Goal: Information Seeking & Learning: Learn about a topic

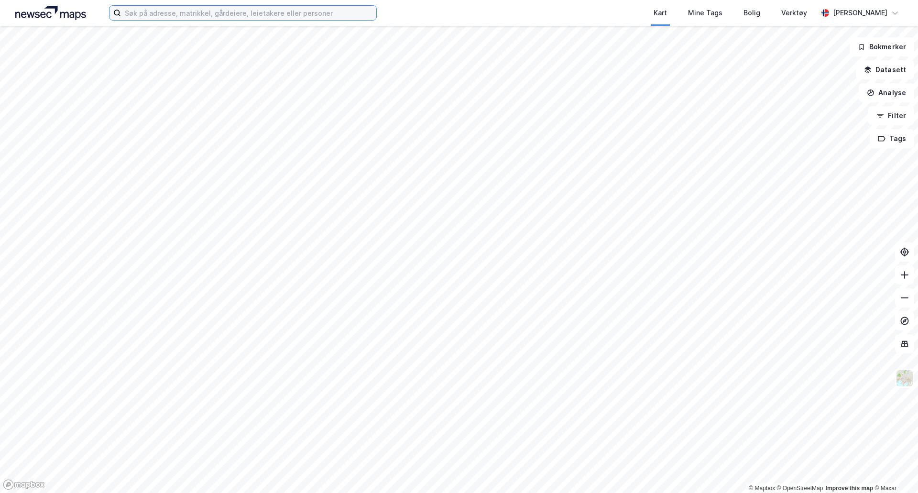
click at [320, 14] on input at bounding box center [248, 13] width 255 height 14
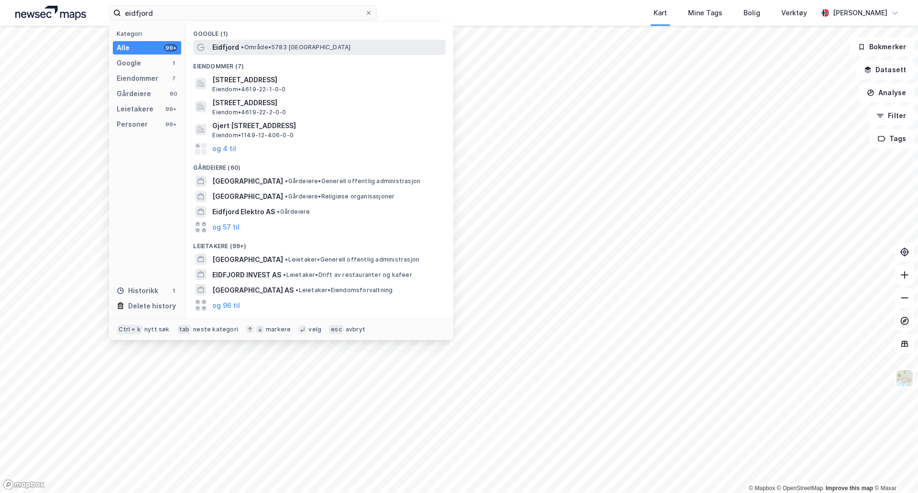
click at [306, 54] on div "Eidfjord • Område • 5783 Eidfjord" at bounding box center [319, 47] width 253 height 15
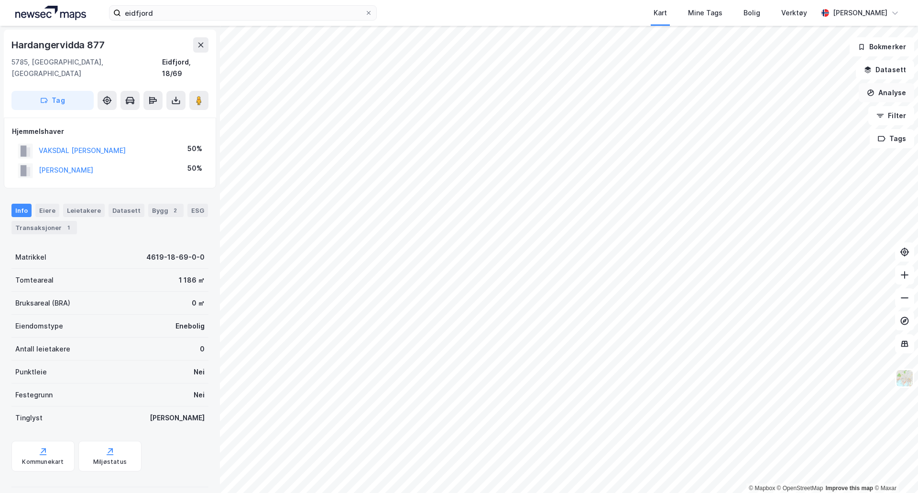
click at [889, 94] on button "Analyse" at bounding box center [886, 92] width 55 height 19
click at [902, 71] on button "Datasett" at bounding box center [885, 69] width 58 height 19
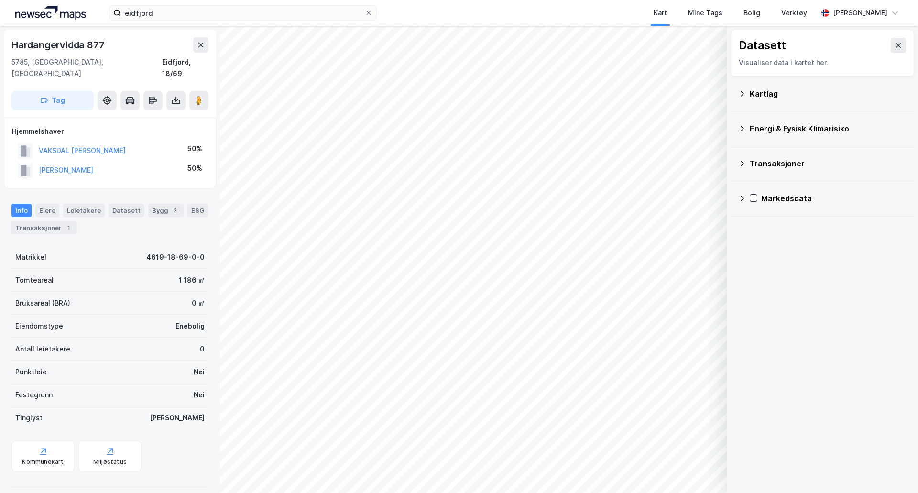
click at [758, 167] on div "Transaksjoner" at bounding box center [828, 163] width 157 height 11
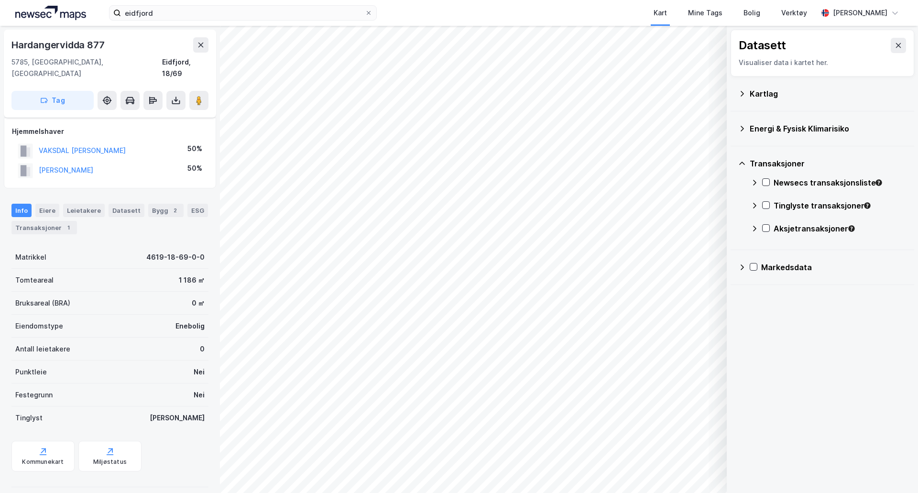
scroll to position [37, 0]
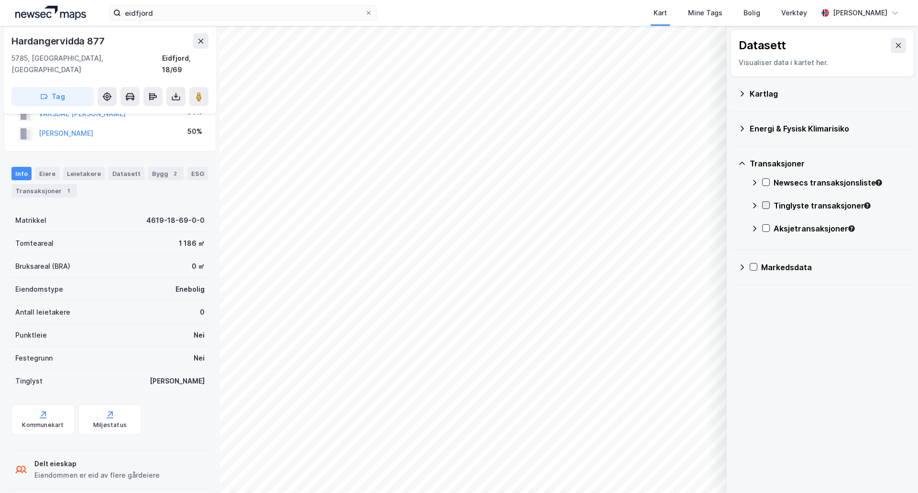
click at [768, 207] on icon at bounding box center [766, 205] width 7 height 7
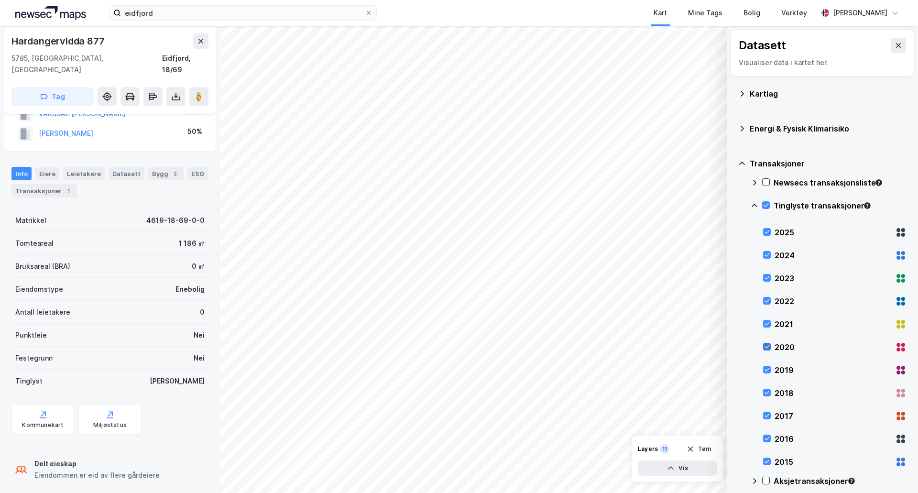
click at [769, 348] on icon at bounding box center [767, 346] width 7 height 7
click at [765, 203] on icon at bounding box center [766, 205] width 7 height 7
click at [765, 208] on icon at bounding box center [766, 205] width 7 height 7
click at [767, 233] on icon at bounding box center [767, 232] width 5 height 3
click at [766, 256] on icon at bounding box center [767, 255] width 7 height 7
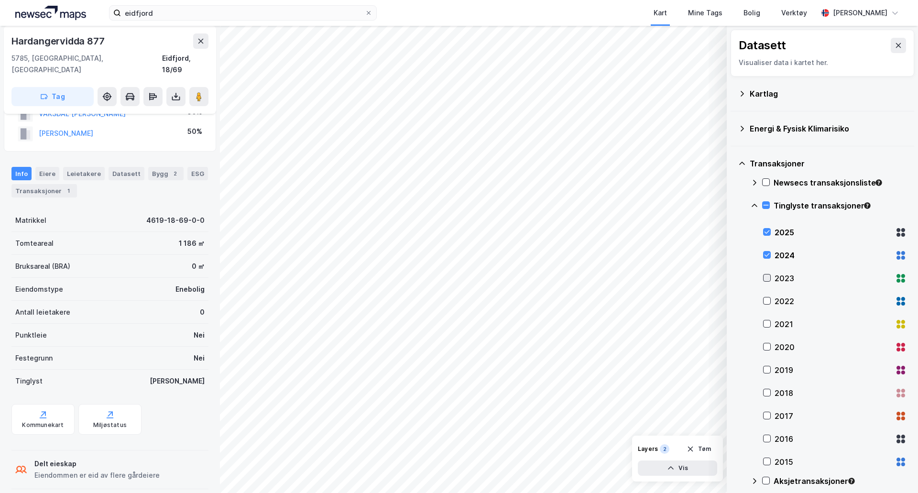
click at [767, 280] on icon at bounding box center [767, 278] width 7 height 7
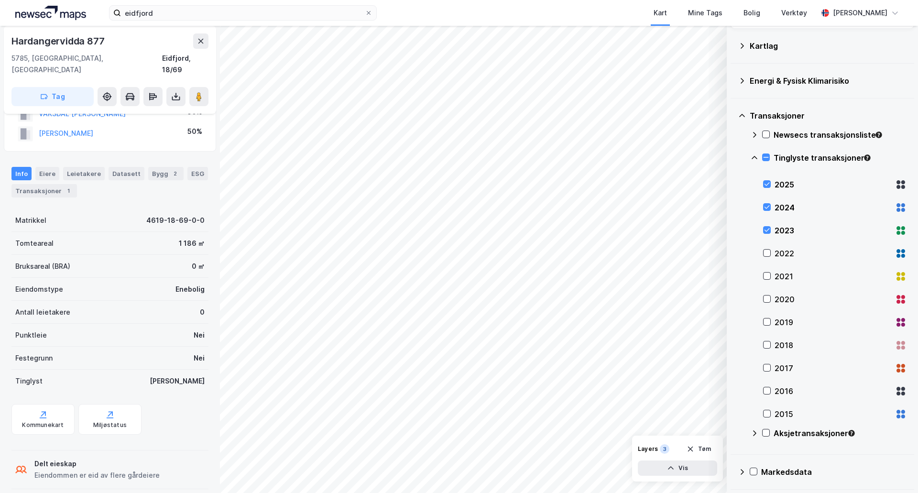
scroll to position [48, 0]
click at [691, 469] on button "Vis" at bounding box center [677, 468] width 79 height 15
click at [765, 130] on div "Newsecs transaksjonsliste" at bounding box center [829, 138] width 156 height 23
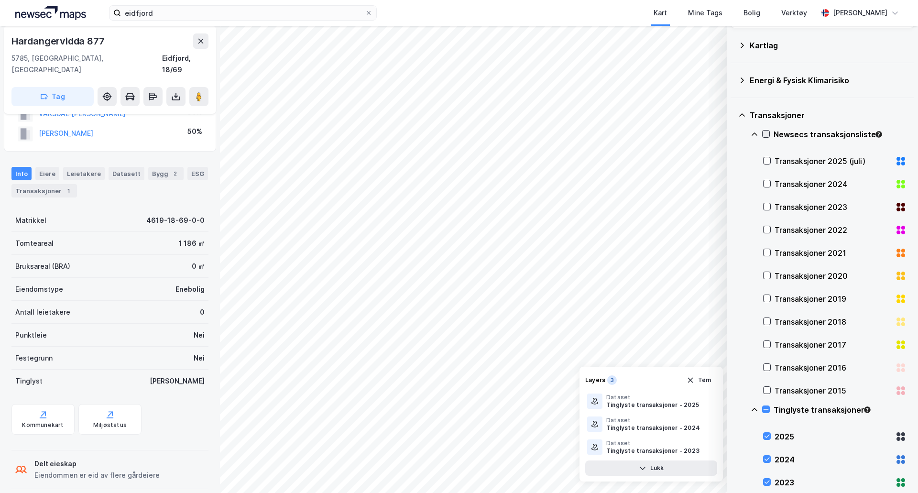
click at [769, 133] on icon at bounding box center [766, 133] width 5 height 3
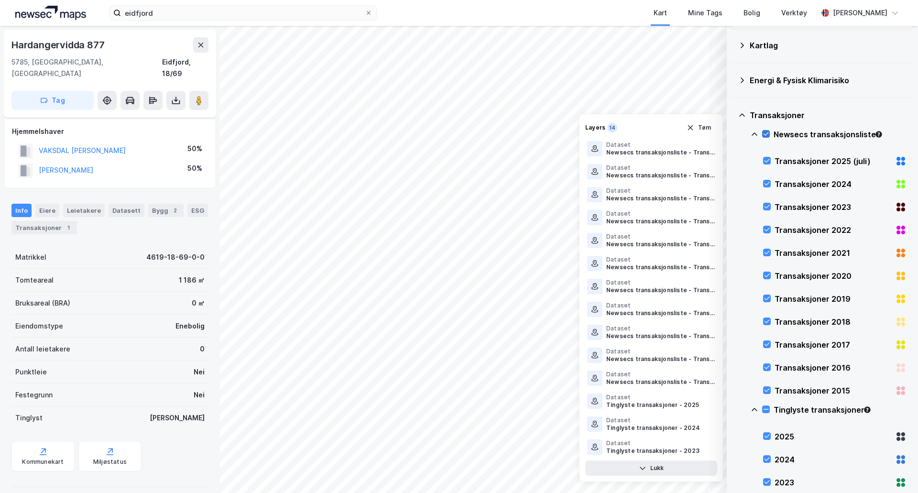
click at [769, 133] on icon at bounding box center [766, 133] width 5 height 3
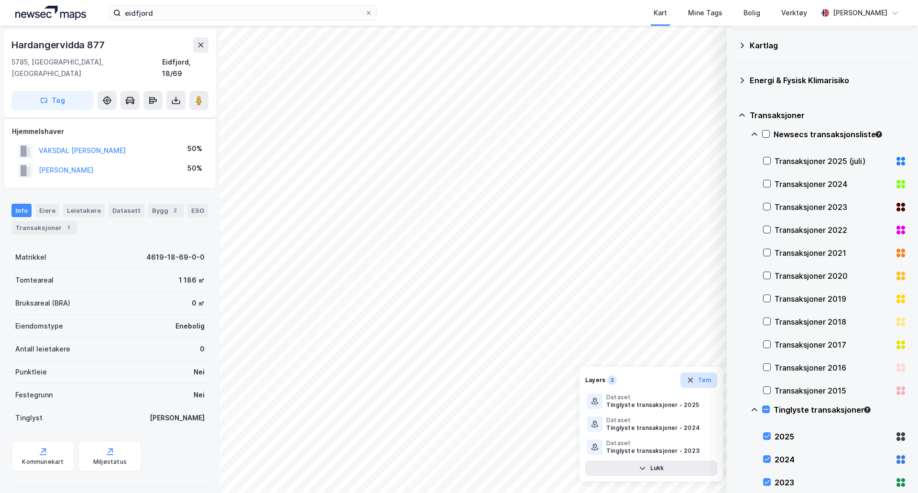
click at [708, 382] on button "Tøm" at bounding box center [699, 380] width 37 height 15
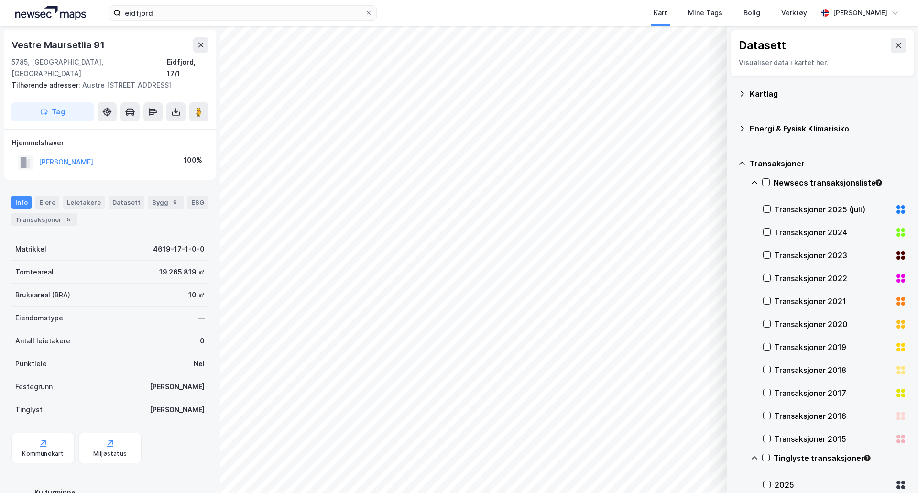
scroll to position [1, 0]
click at [769, 209] on icon at bounding box center [767, 209] width 5 height 3
click at [768, 230] on icon at bounding box center [767, 232] width 7 height 7
click at [766, 256] on icon at bounding box center [767, 255] width 7 height 7
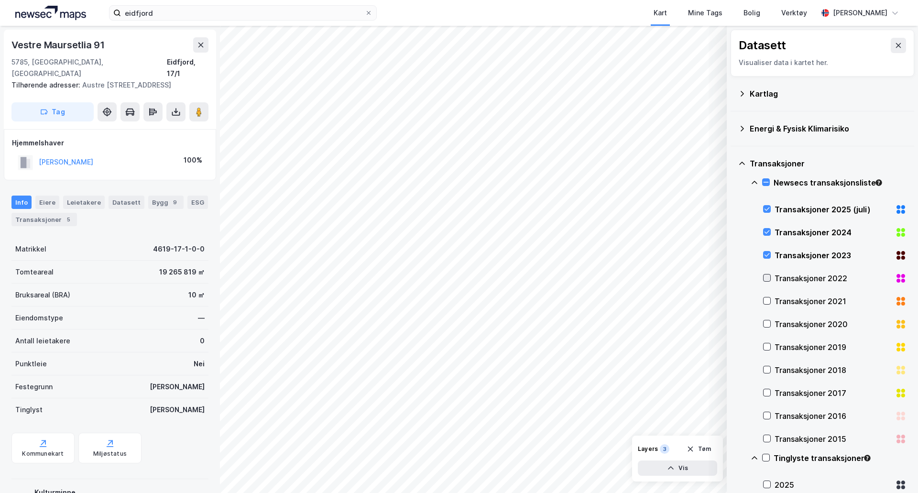
click at [765, 281] on icon at bounding box center [767, 278] width 7 height 7
click at [899, 45] on button at bounding box center [898, 45] width 15 height 15
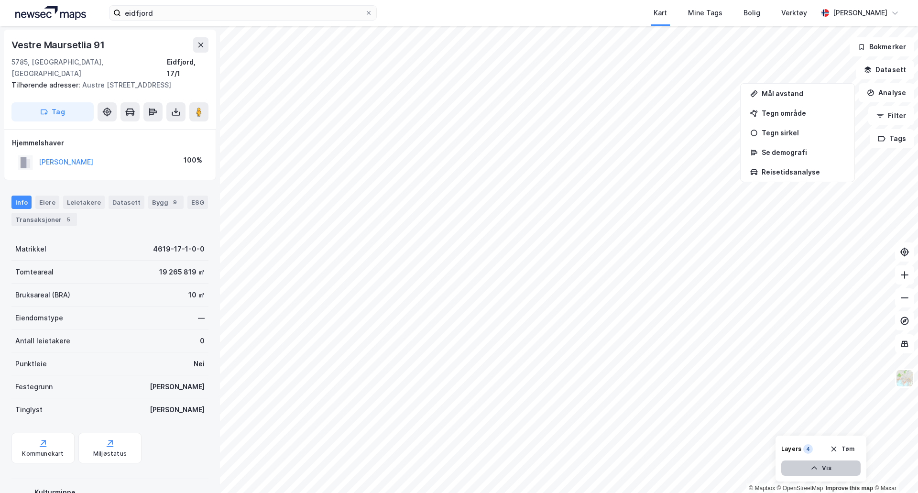
click at [830, 468] on button "Vis" at bounding box center [821, 468] width 79 height 15
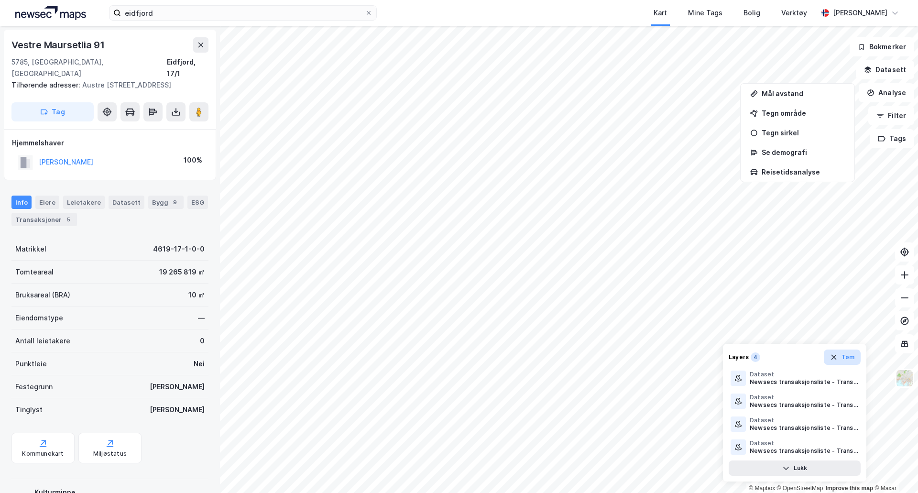
click at [840, 362] on button "Tøm" at bounding box center [842, 357] width 37 height 15
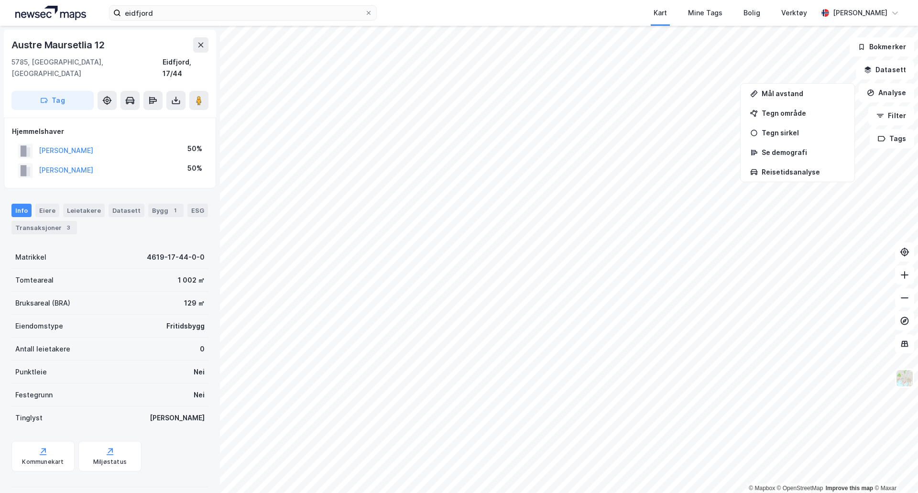
scroll to position [1, 0]
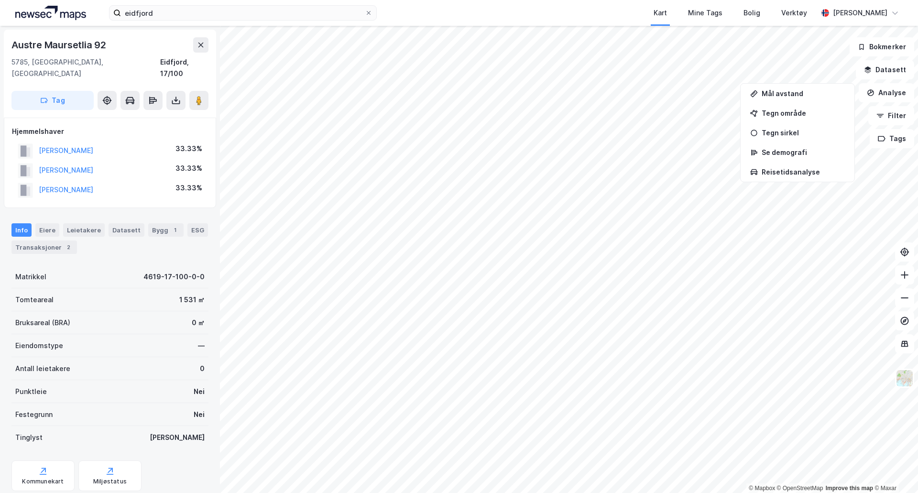
scroll to position [1, 0]
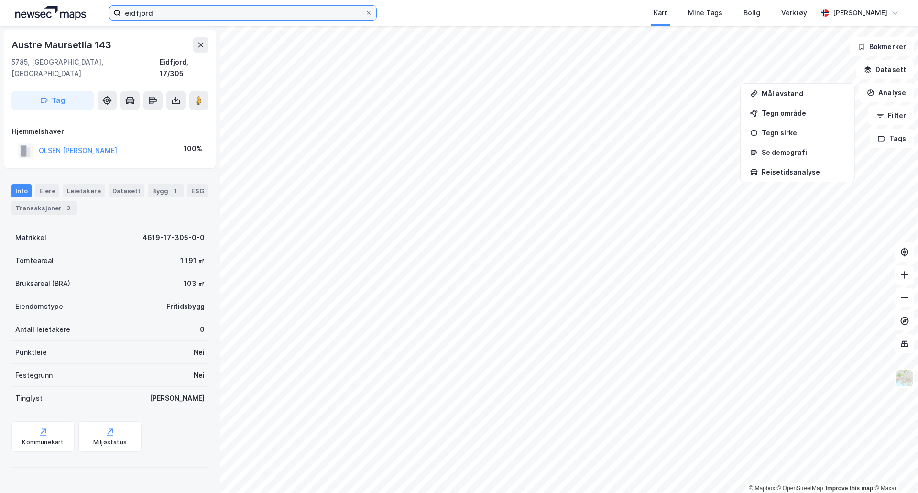
click at [133, 16] on input "eidfjord" at bounding box center [243, 13] width 244 height 14
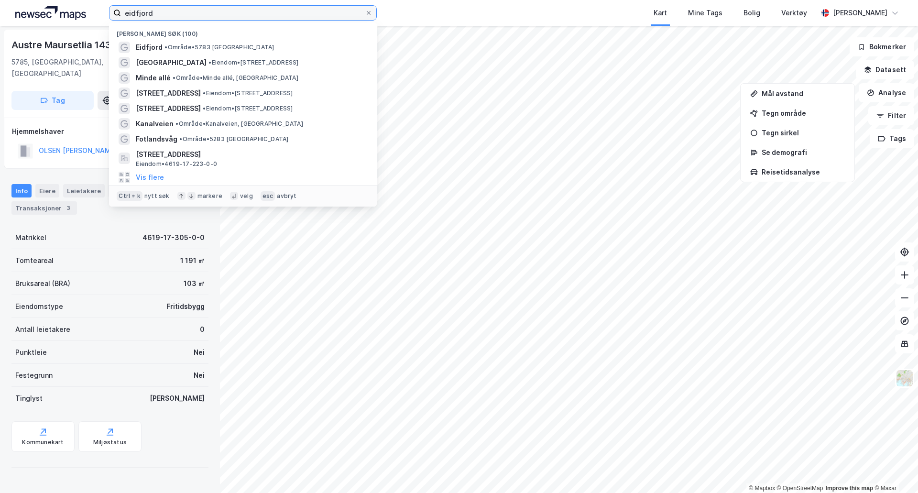
click at [133, 16] on input "eidfjord" at bounding box center [243, 13] width 244 height 14
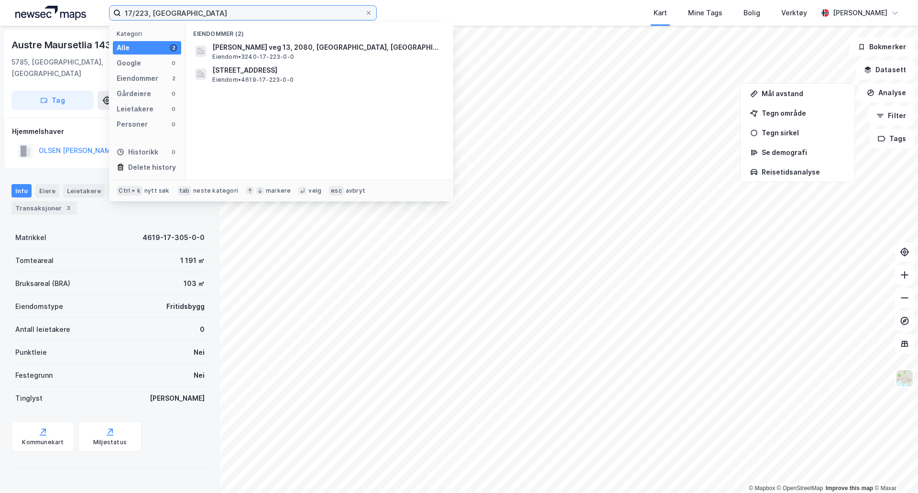
type input "17/223, eidfjord"
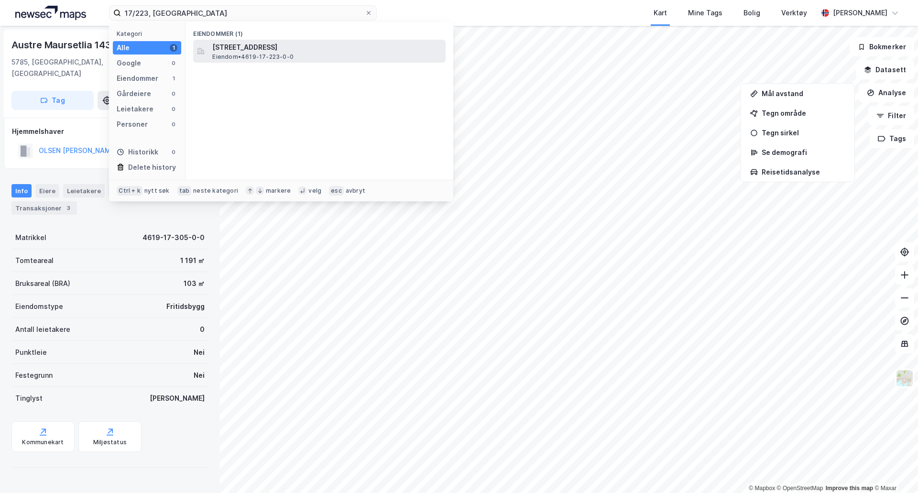
click at [294, 56] on div "Austre Maursetlia 104, 5785, VØRINGSFOSS, EIDFJORD Eiendom • 4619-17-223-0-0" at bounding box center [328, 51] width 232 height 19
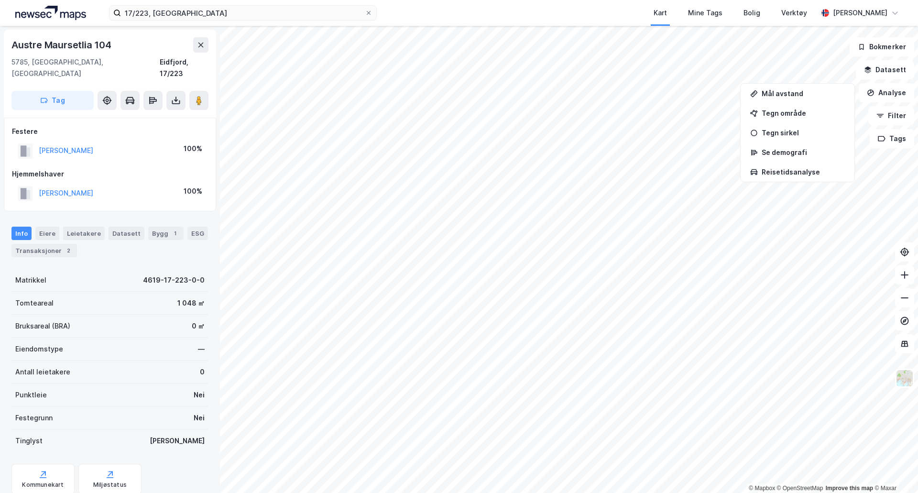
scroll to position [1, 0]
click at [894, 112] on button "Filter" at bounding box center [892, 115] width 46 height 19
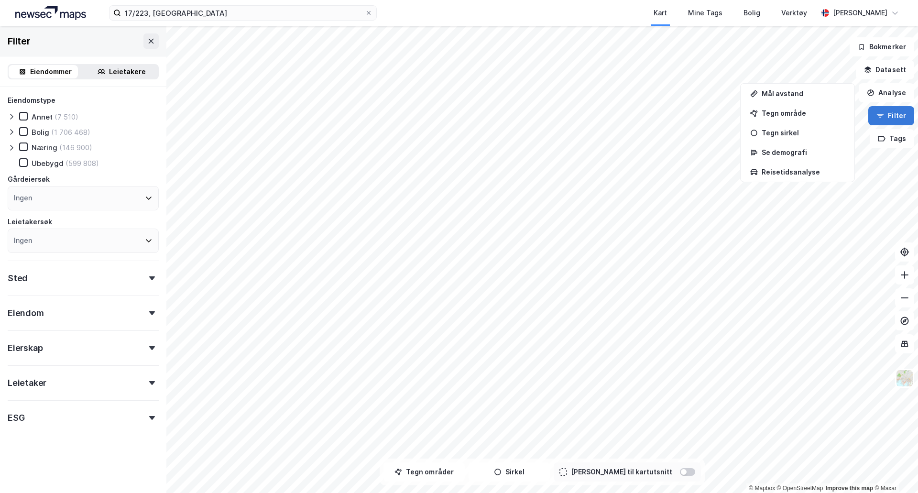
click at [894, 118] on button "Filter" at bounding box center [892, 115] width 46 height 19
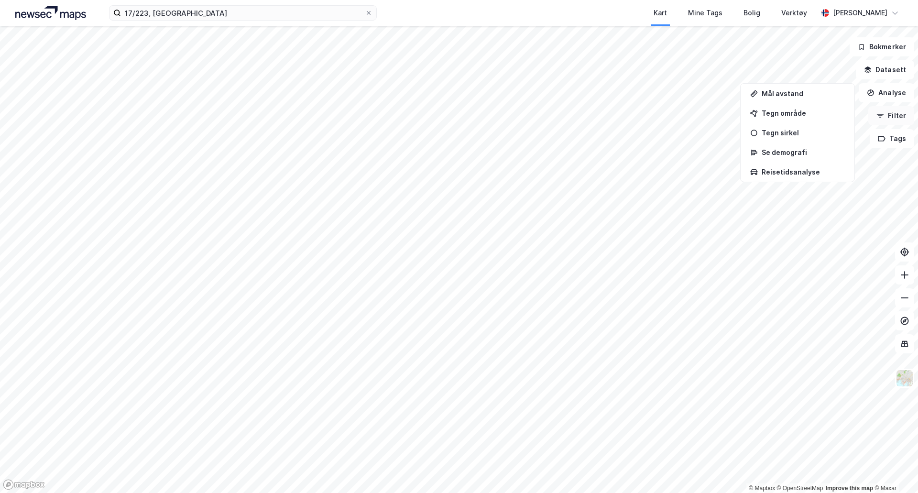
click at [894, 118] on button "Filter" at bounding box center [892, 115] width 46 height 19
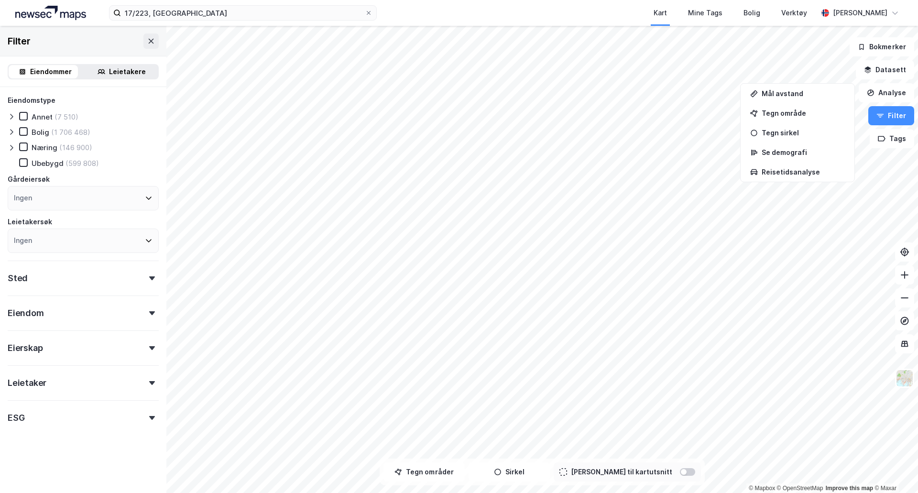
click at [157, 277] on div "Eiendomstype Annet (7 510) Bolig (1 706 468) Næring (146 900) Ubebygd (599 808)…" at bounding box center [83, 285] width 166 height 396
click at [114, 270] on div "Sted" at bounding box center [83, 274] width 151 height 27
click at [142, 287] on div "Sted" at bounding box center [83, 274] width 151 height 27
click at [145, 312] on div at bounding box center [151, 313] width 13 height 4
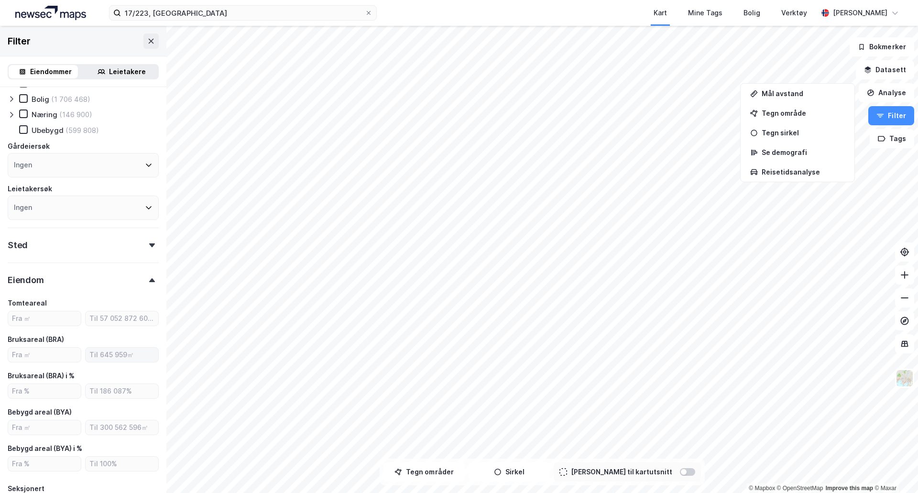
scroll to position [48, 0]
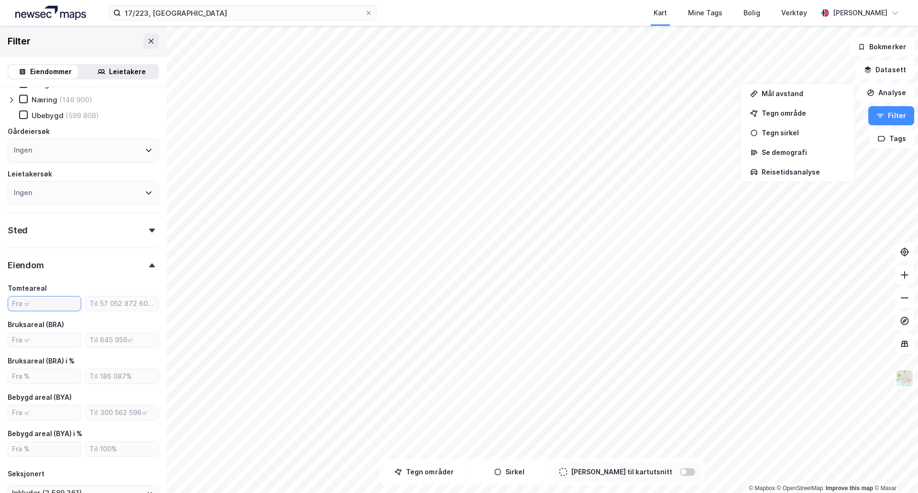
click at [29, 304] on input "number" at bounding box center [44, 304] width 73 height 14
type input "850"
click at [116, 301] on input "number" at bounding box center [122, 304] width 73 height 14
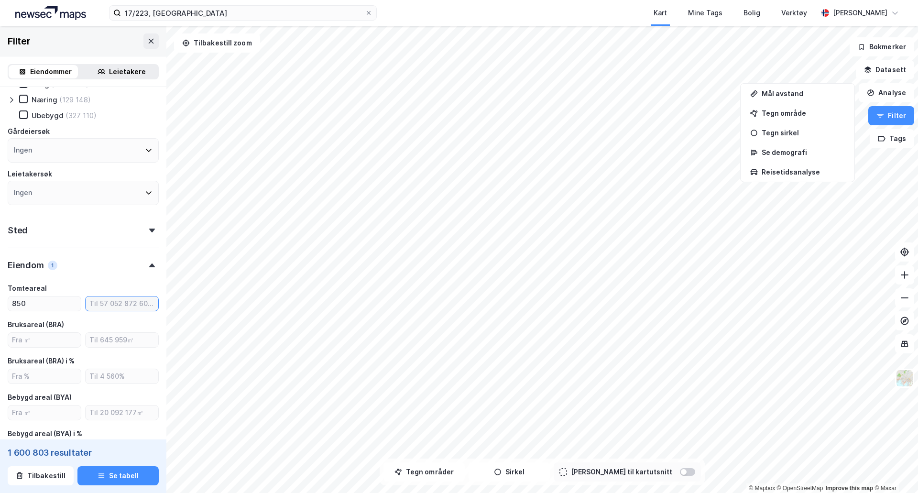
type input "Inkluder (1 600 803)"
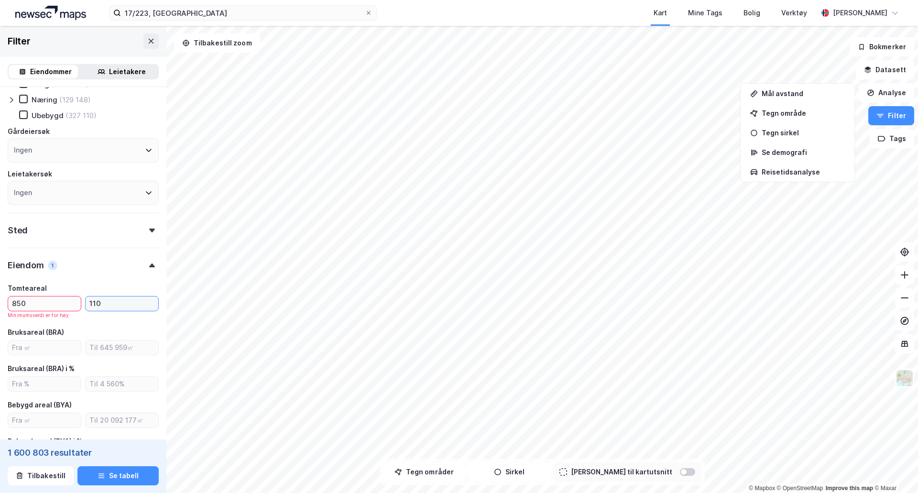
type input "1100"
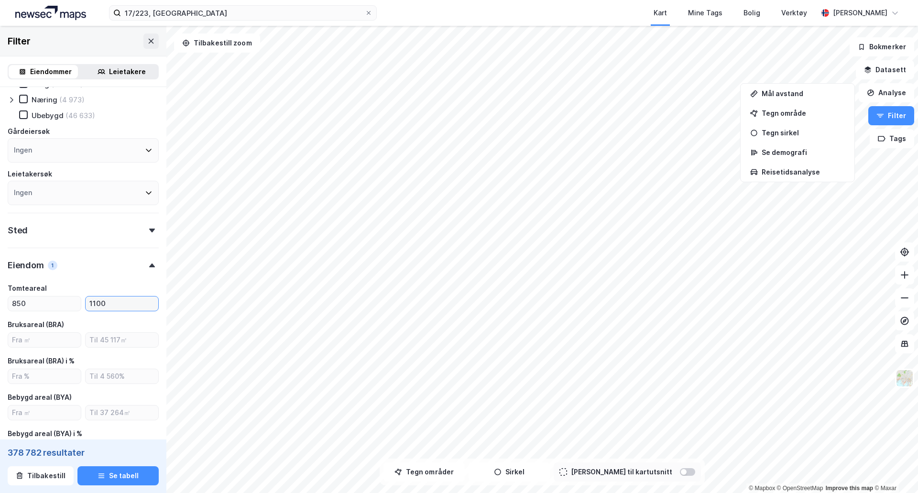
type input "Inkluder (378 782)"
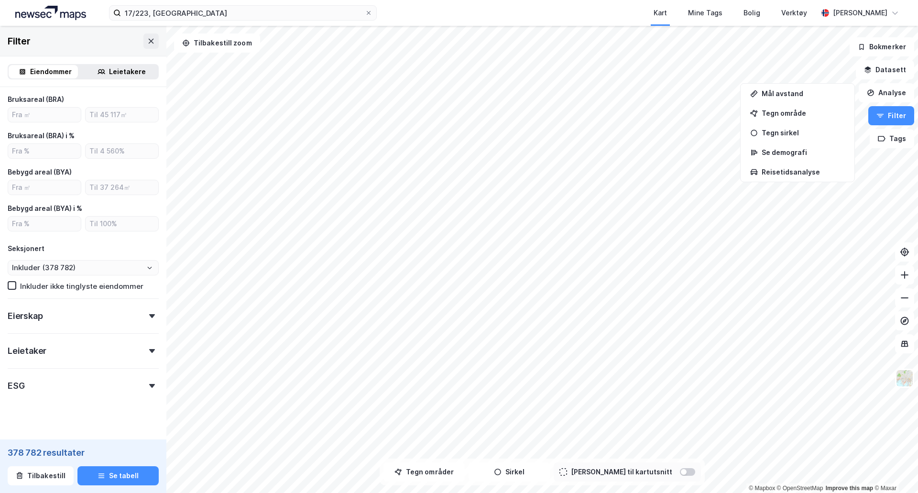
scroll to position [285, 0]
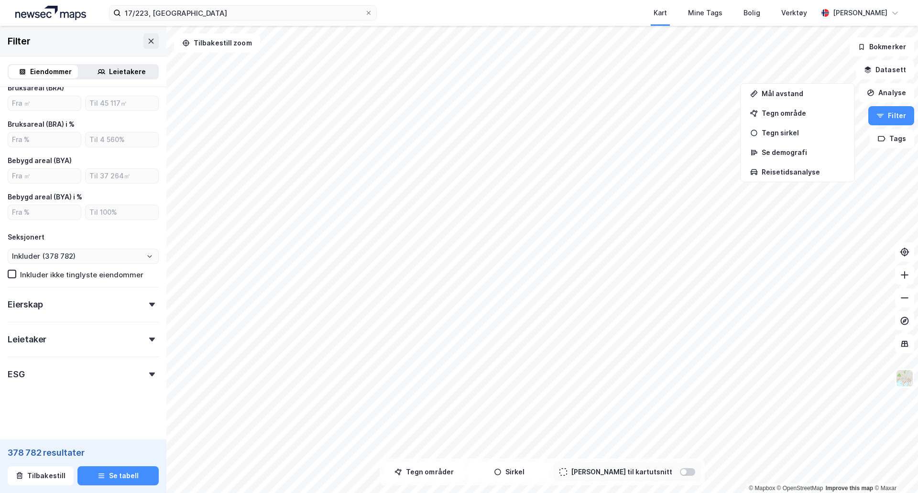
type input "1100"
click at [136, 304] on div "Eierskap" at bounding box center [83, 300] width 151 height 27
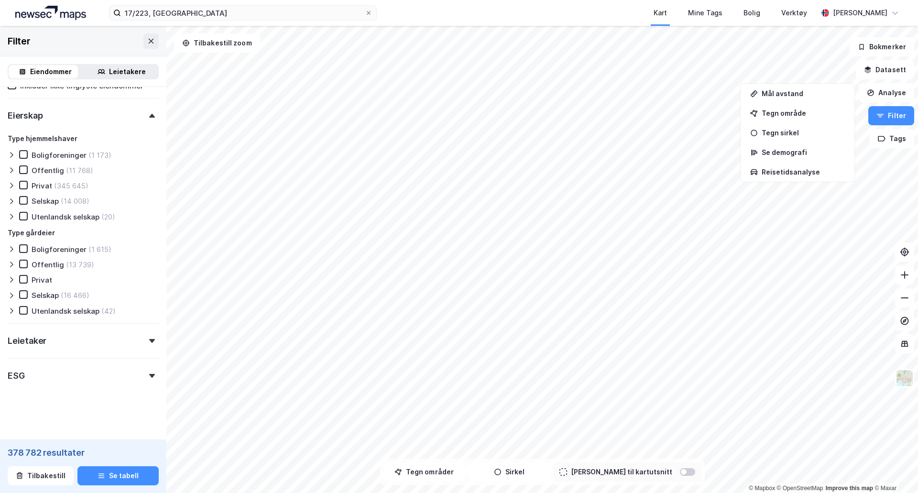
scroll to position [475, 0]
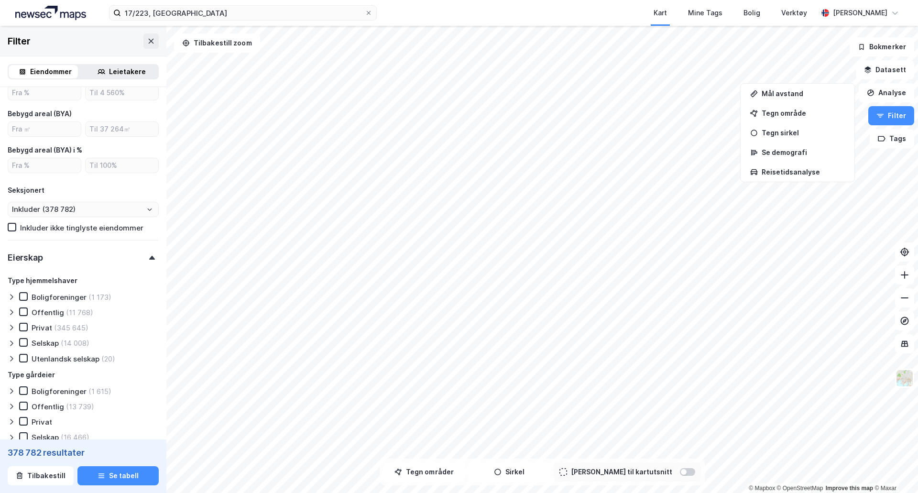
click at [149, 258] on icon at bounding box center [152, 258] width 6 height 4
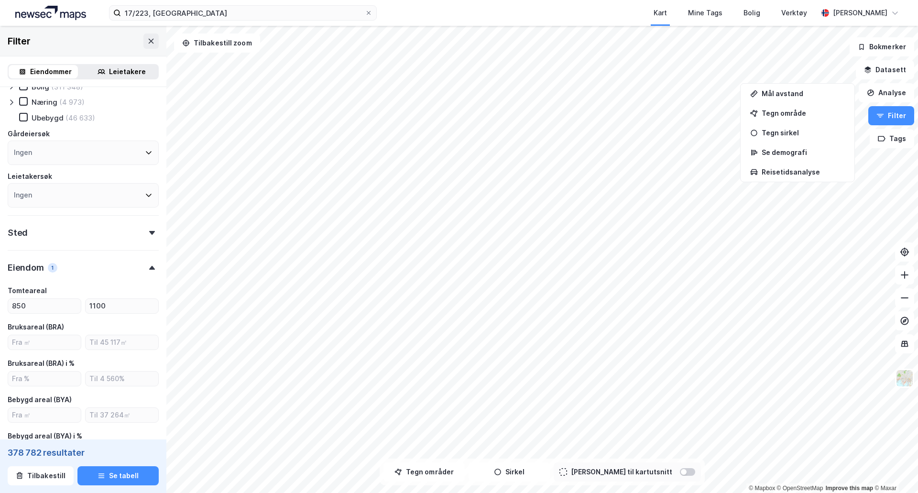
scroll to position [0, 0]
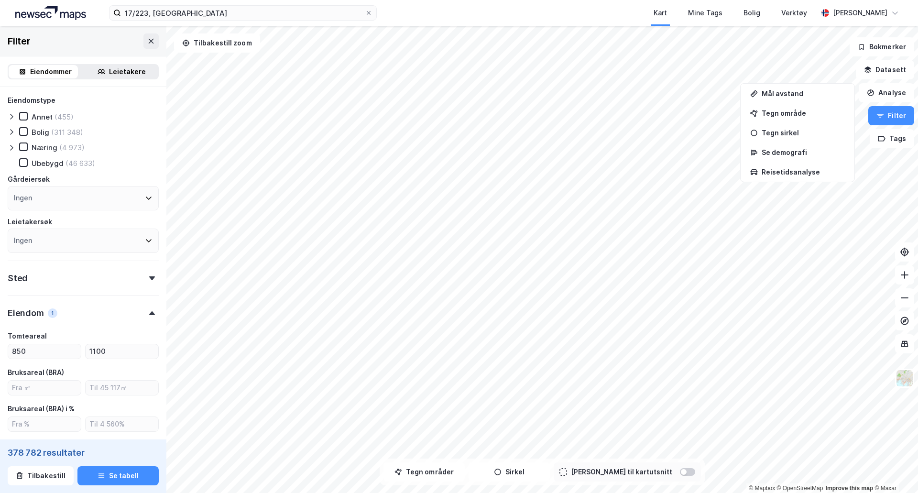
click at [11, 116] on icon at bounding box center [11, 116] width 3 height 5
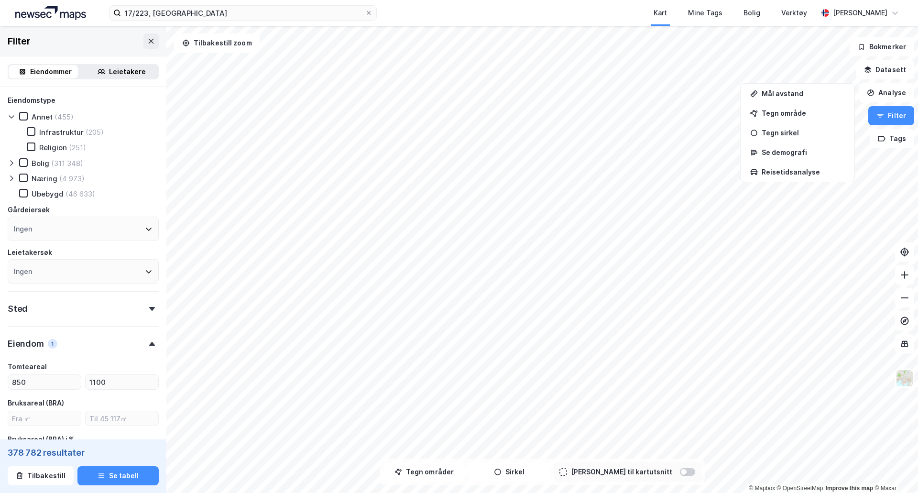
click at [11, 116] on icon at bounding box center [12, 117] width 8 height 8
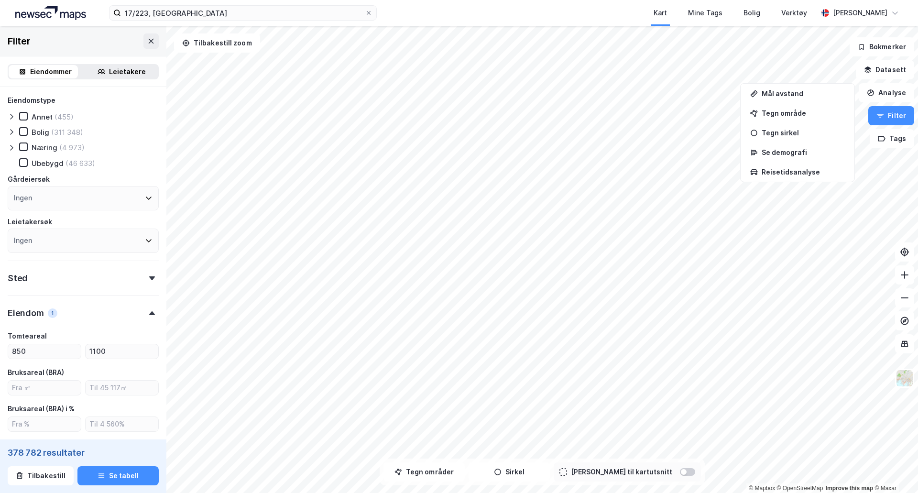
click at [12, 132] on icon at bounding box center [11, 133] width 3 height 6
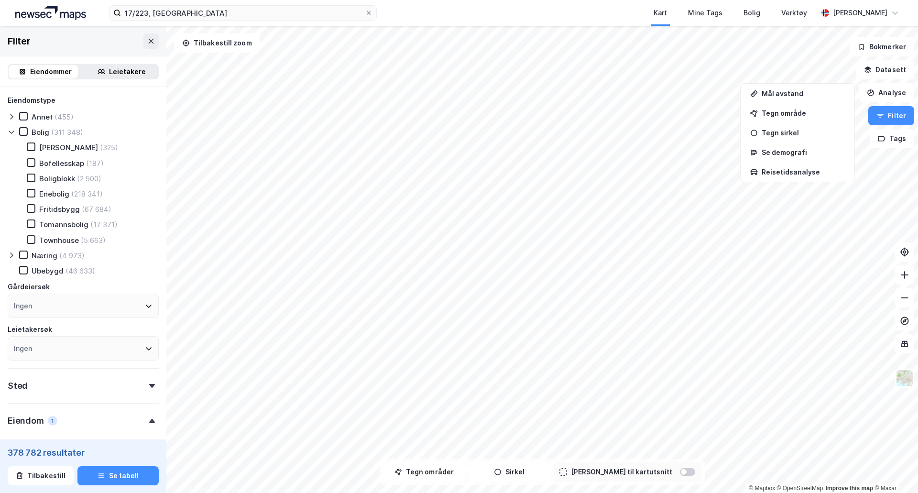
click at [32, 203] on div "Annet Bolig (325) Bofellesskap (187) Boligblokk (2 500) Enebolig (218 341) Frit…" at bounding box center [86, 194] width 143 height 102
click at [31, 209] on icon at bounding box center [31, 208] width 7 height 7
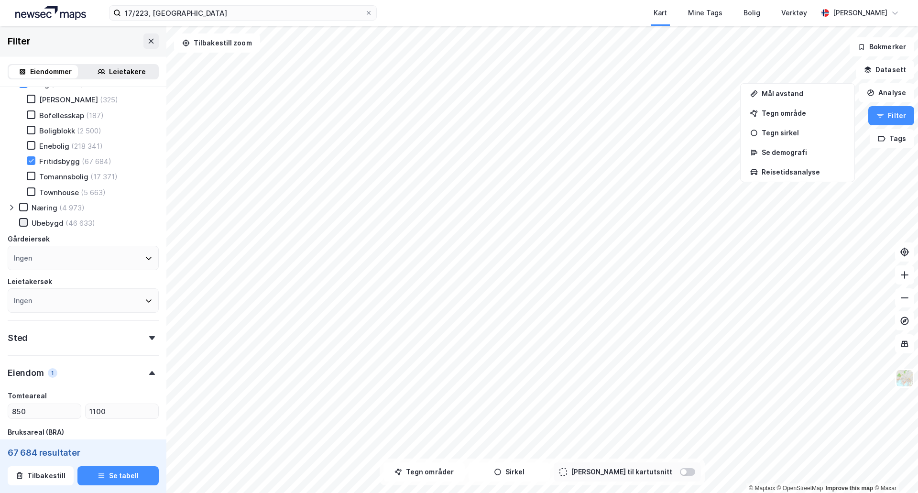
click at [23, 221] on icon at bounding box center [23, 222] width 7 height 7
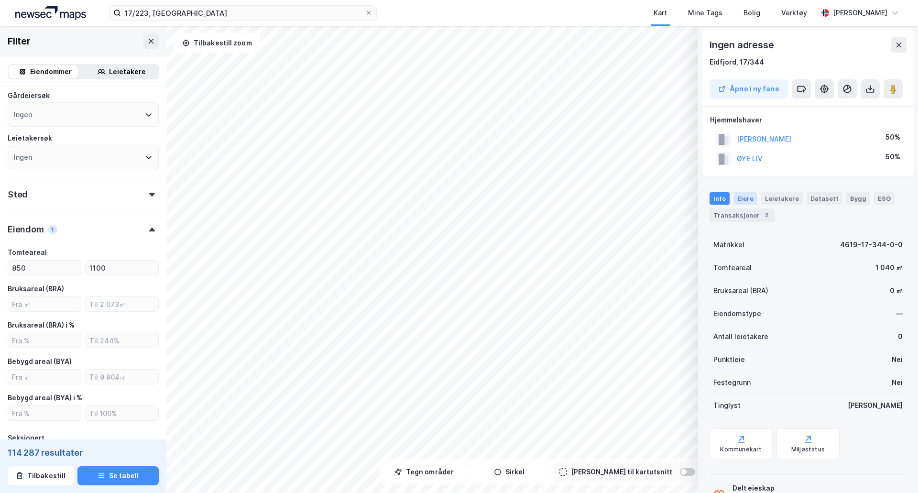
click at [746, 198] on div "Eiere" at bounding box center [746, 198] width 24 height 12
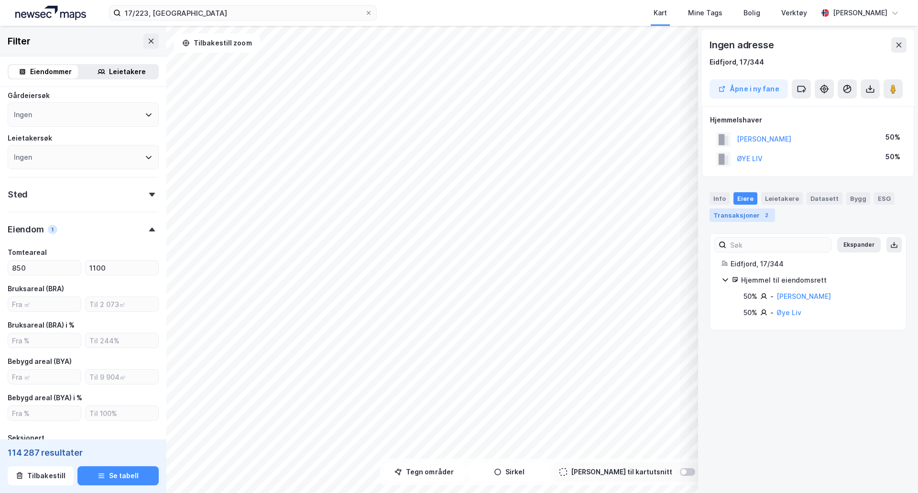
click at [749, 216] on div "Transaksjoner 2" at bounding box center [743, 215] width 66 height 13
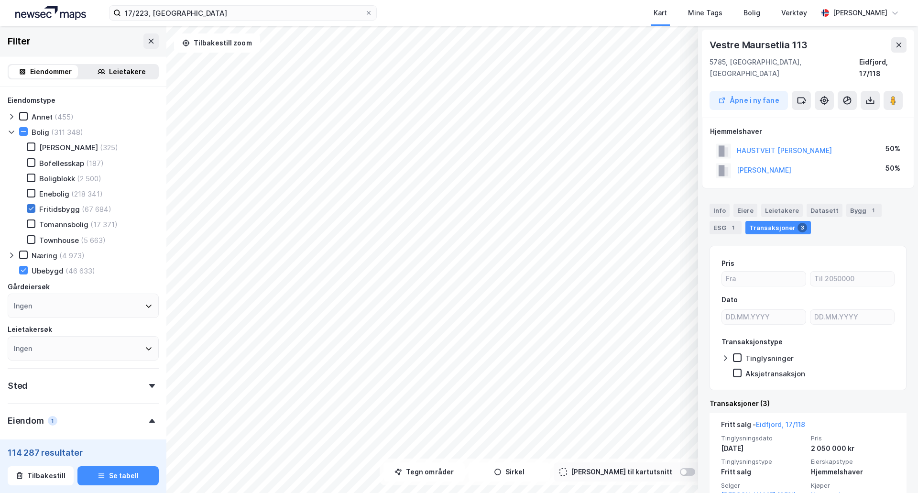
click at [31, 206] on icon at bounding box center [31, 208] width 7 height 7
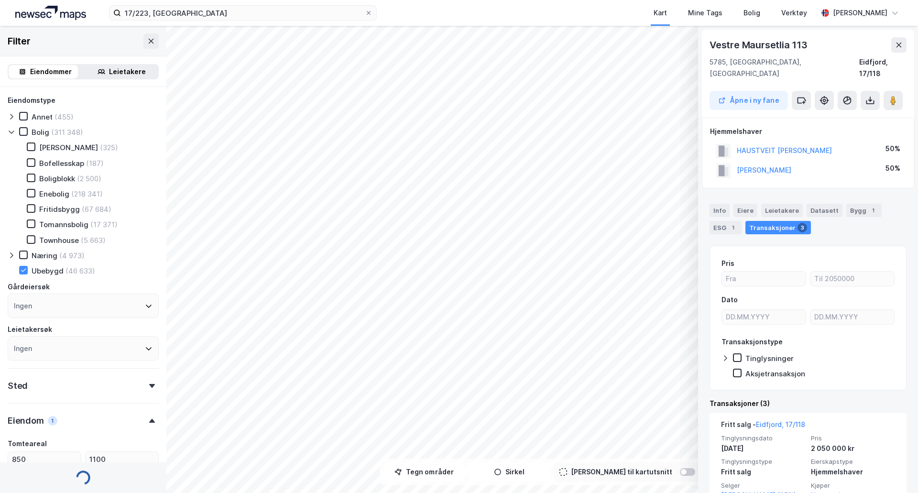
type input "Inkluder (46 633)"
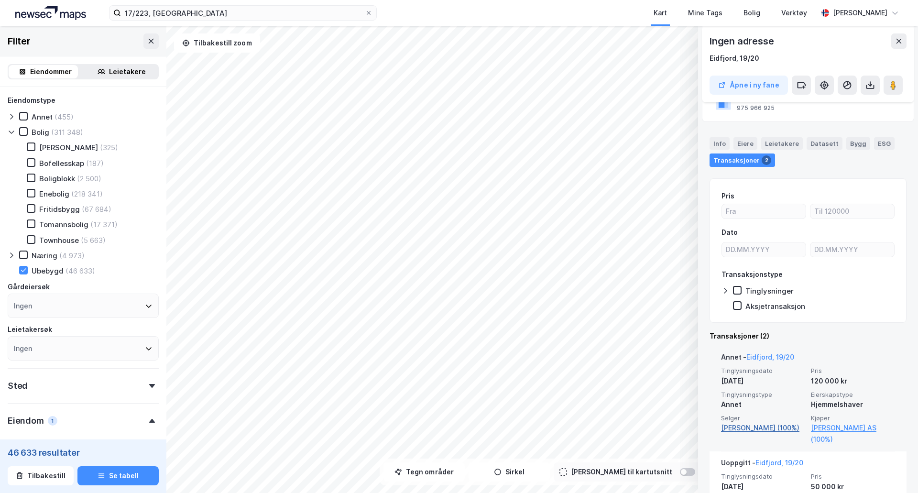
scroll to position [96, 0]
